Goal: Task Accomplishment & Management: Use online tool/utility

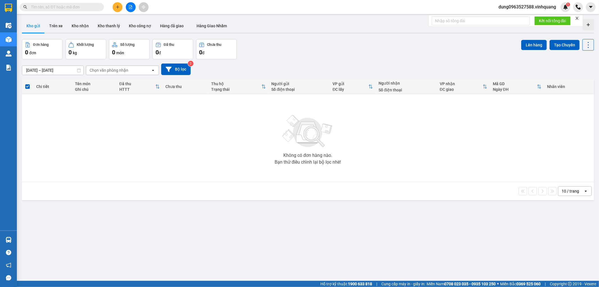
click at [90, 4] on input "text" at bounding box center [64, 7] width 66 height 6
type input "0859190699"
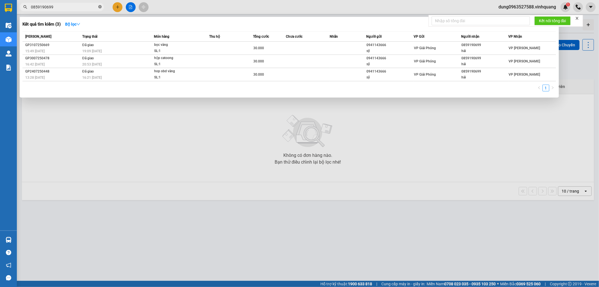
click at [99, 6] on icon "close-circle" at bounding box center [99, 6] width 3 height 3
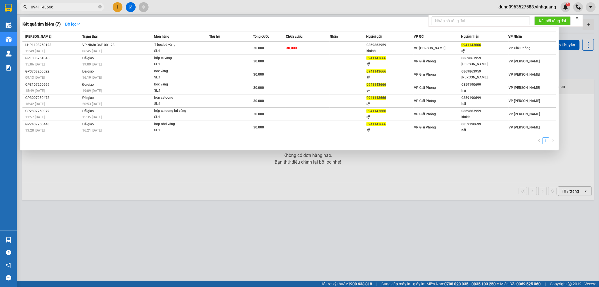
type input "0941143666"
click at [175, 176] on div at bounding box center [299, 143] width 599 height 287
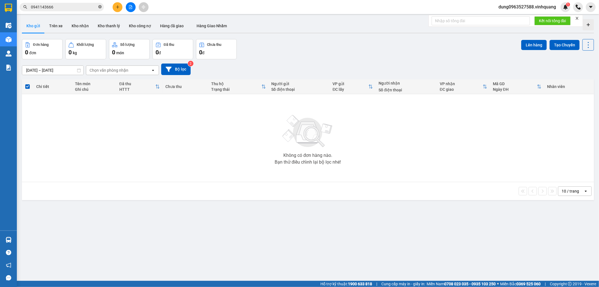
click at [99, 7] on icon "close-circle" at bounding box center [99, 6] width 3 height 3
click at [82, 6] on input "text" at bounding box center [64, 7] width 66 height 6
paste input "0914498888"
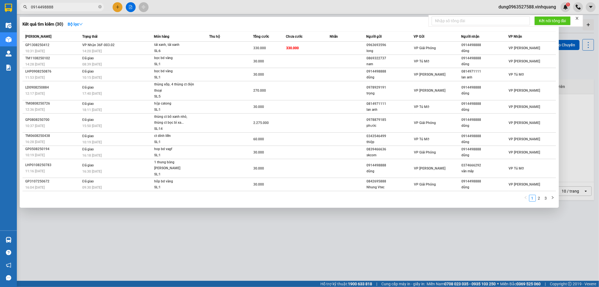
type input "0914498888"
click at [302, 229] on div at bounding box center [299, 143] width 599 height 287
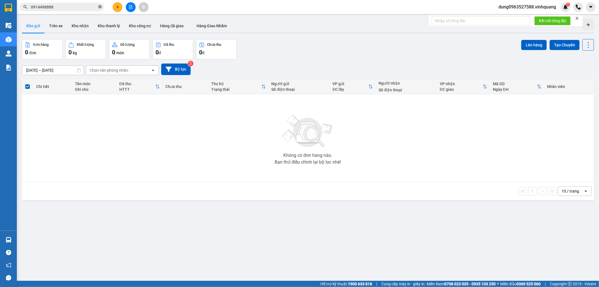
click at [101, 6] on icon "close-circle" at bounding box center [99, 6] width 3 height 3
click at [65, 7] on input "text" at bounding box center [64, 7] width 66 height 6
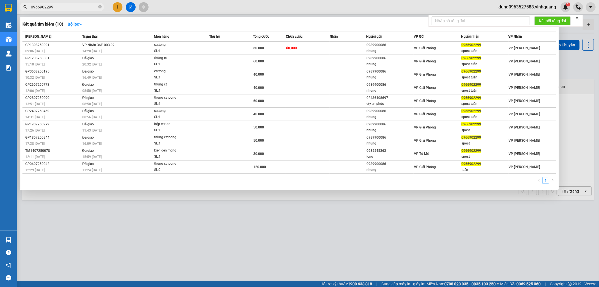
type input "0966902299"
click at [308, 234] on div at bounding box center [299, 143] width 599 height 287
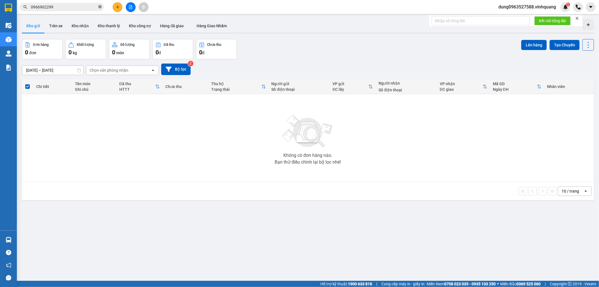
click at [100, 7] on icon "close-circle" at bounding box center [99, 6] width 3 height 3
click at [75, 5] on input "text" at bounding box center [64, 7] width 66 height 6
paste input "0982419888"
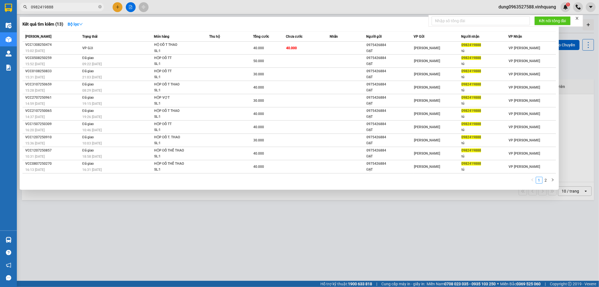
type input "0982419888"
